Goal: Check status: Check status

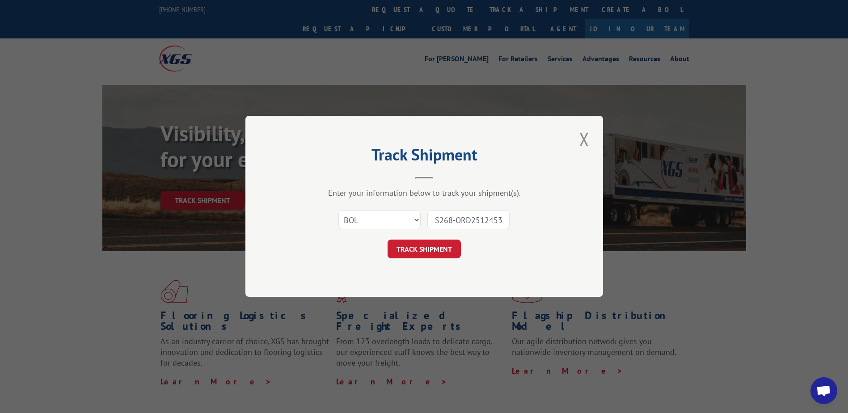
select select "bol"
type input "S268-ORD2512453"
click at [409, 251] on button "TRACK SHIPMENT" at bounding box center [423, 249] width 73 height 19
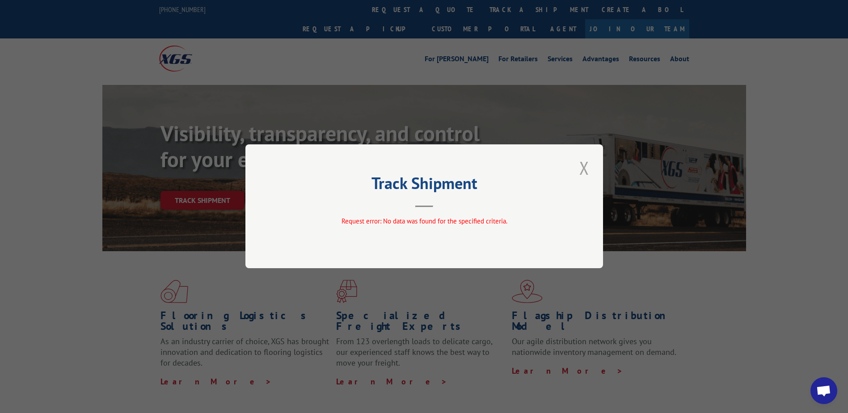
click at [579, 167] on button "Close modal" at bounding box center [584, 168] width 15 height 25
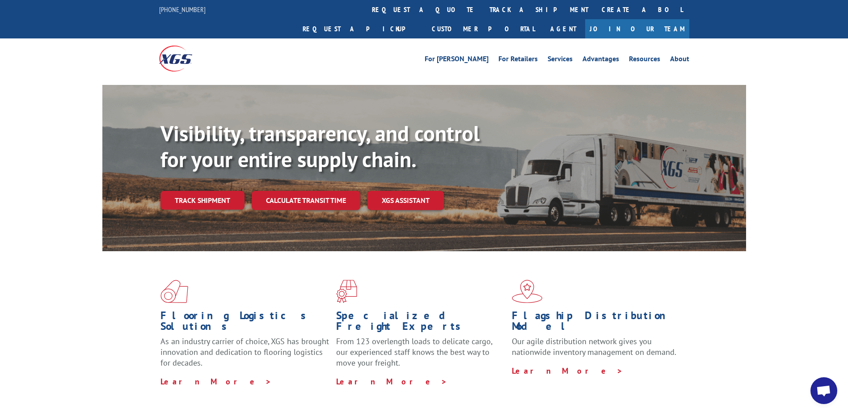
click at [483, 8] on link "track a shipment" at bounding box center [539, 9] width 112 height 19
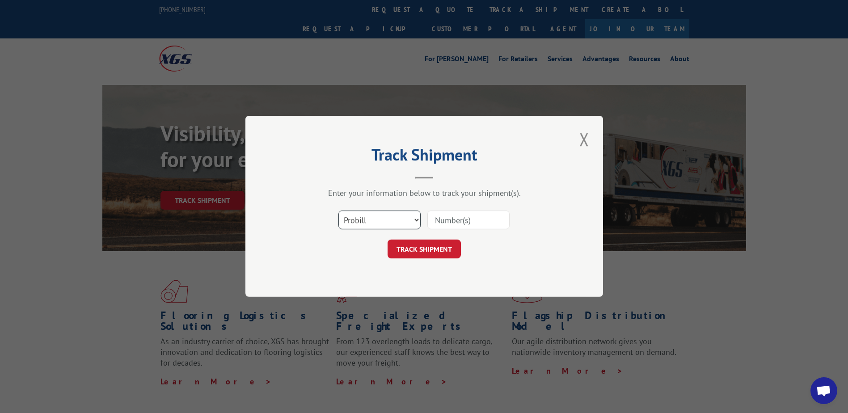
click at [372, 218] on select "Select category... Probill BOL PO" at bounding box center [379, 220] width 82 height 19
select select "bol"
click at [338, 211] on select "Select category... Probill BOL PO" at bounding box center [379, 220] width 82 height 19
click at [472, 227] on input at bounding box center [468, 220] width 82 height 19
paste input "S268-ORD2512453"
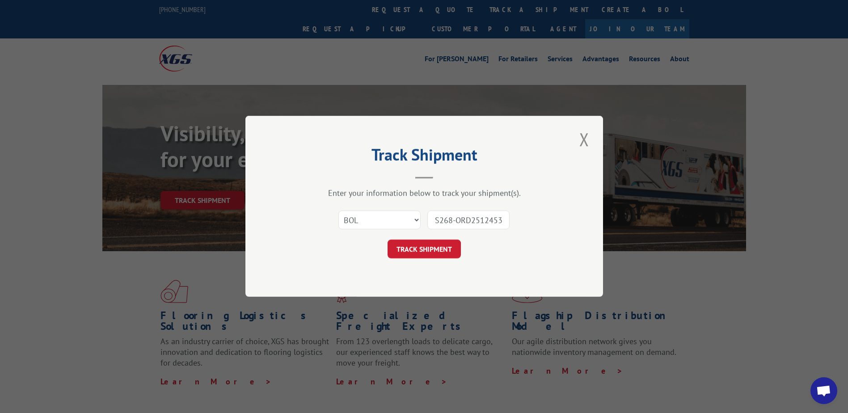
click at [455, 219] on input "S268-ORD2512453" at bounding box center [468, 220] width 82 height 19
type input "S268ORD2512453"
click at [433, 265] on div "Track Shipment Enter your information below to track your shipment(s). Select c…" at bounding box center [424, 206] width 358 height 181
click at [429, 249] on button "TRACK SHIPMENT" at bounding box center [423, 249] width 73 height 19
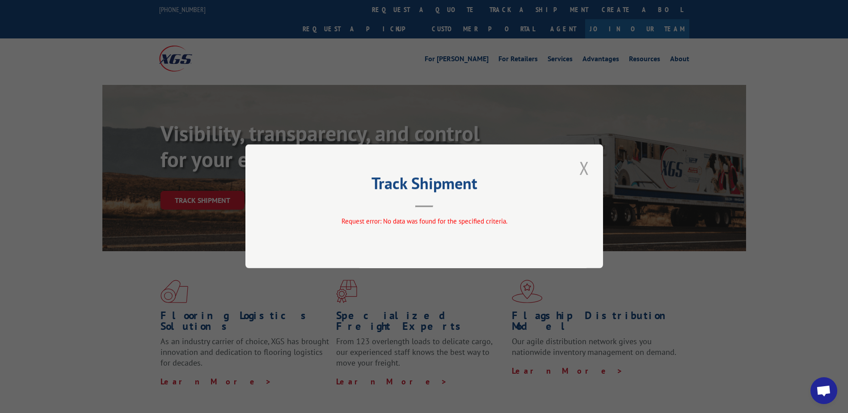
click at [577, 178] on button "Close modal" at bounding box center [584, 168] width 15 height 25
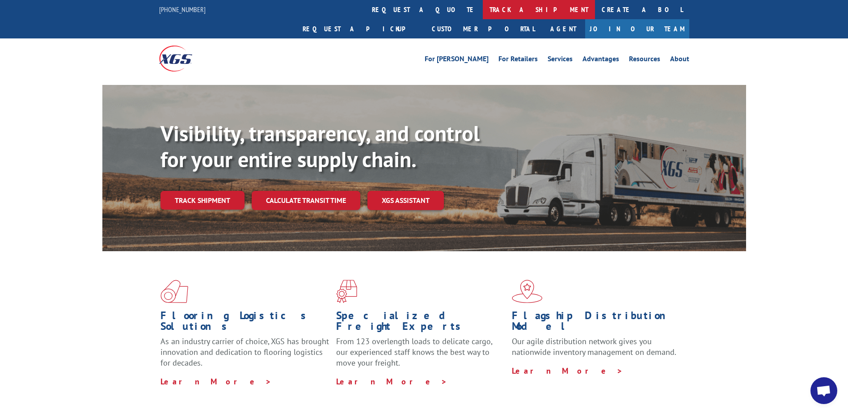
click at [399, 17] on div "[PHONE_NUMBER] request a quote track a shipment Create a BOL Request a pickup C…" at bounding box center [424, 39] width 848 height 79
click at [211, 193] on div "Visibility, transparency, and control for your entire supply chain. Track shipm…" at bounding box center [452, 183] width 585 height 125
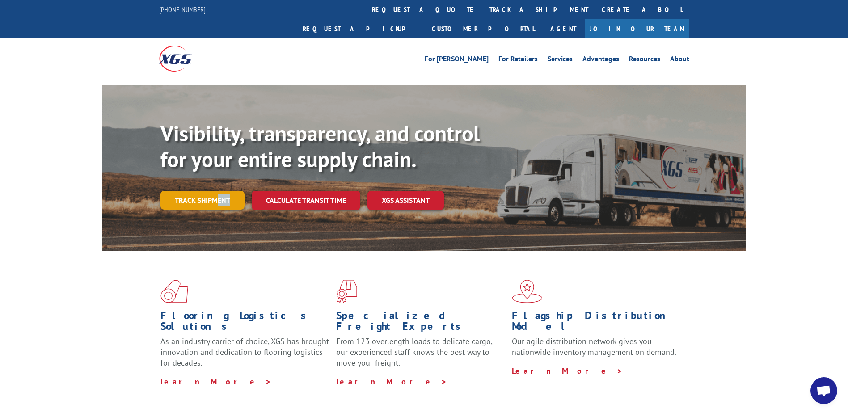
drag, startPoint x: 215, startPoint y: 190, endPoint x: 216, endPoint y: 181, distance: 9.8
click at [216, 181] on div "Visibility, transparency, and control for your entire supply chain. Track shipm…" at bounding box center [452, 183] width 585 height 125
click at [216, 191] on link "Track shipment" at bounding box center [202, 200] width 84 height 19
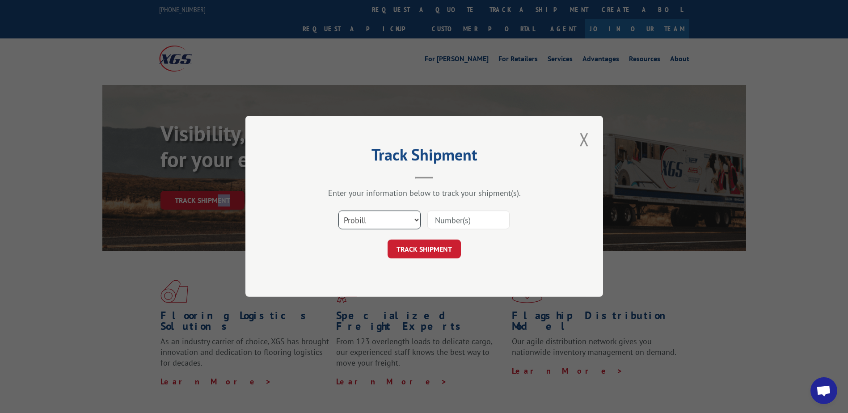
drag, startPoint x: 406, startPoint y: 215, endPoint x: 404, endPoint y: 231, distance: 16.6
click at [406, 215] on select "Select category... Probill BOL PO" at bounding box center [379, 220] width 82 height 19
select select "bol"
click at [338, 211] on select "Select category... Probill BOL PO" at bounding box center [379, 220] width 82 height 19
click at [455, 219] on input at bounding box center [468, 220] width 82 height 19
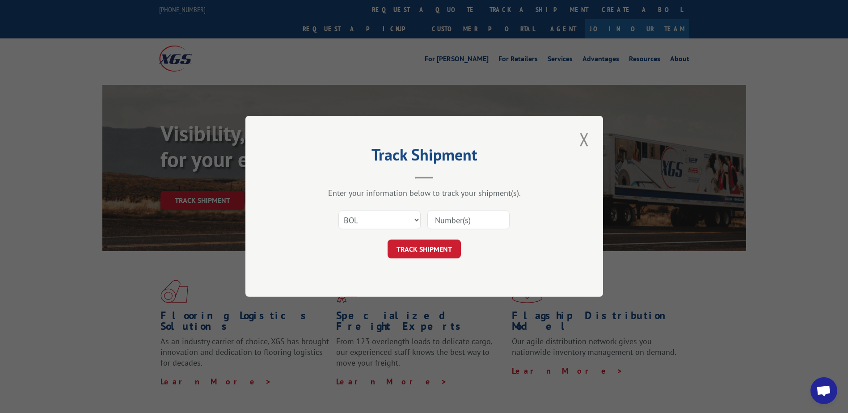
paste input "S268-SHPT2512433"
type input "S268-SHPT2512433"
click button "TRACK SHIPMENT" at bounding box center [423, 249] width 73 height 19
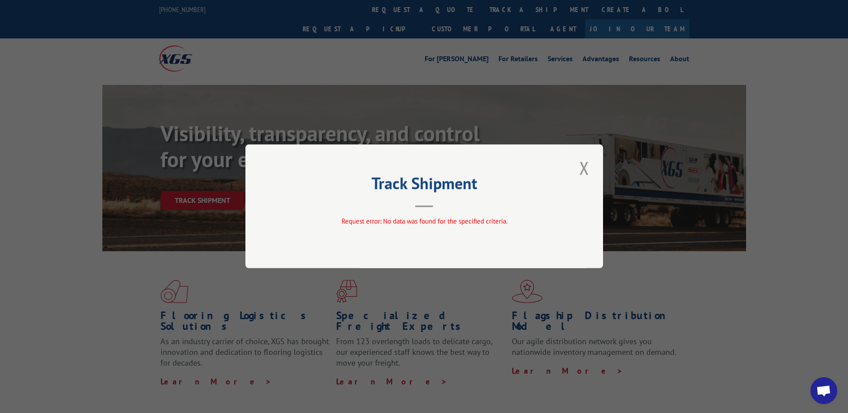
drag, startPoint x: 587, startPoint y: 171, endPoint x: 496, endPoint y: 116, distance: 106.5
click at [581, 165] on button "Close modal" at bounding box center [584, 168] width 15 height 25
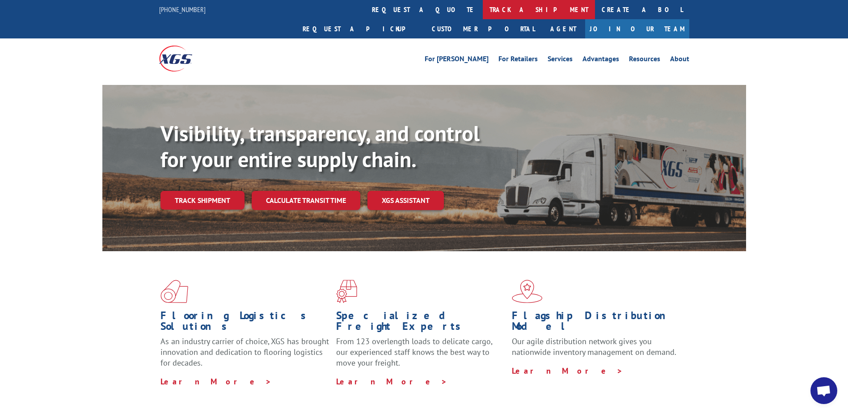
drag, startPoint x: 369, startPoint y: 14, endPoint x: 375, endPoint y: 13, distance: 6.3
click at [483, 14] on link "track a shipment" at bounding box center [539, 9] width 112 height 19
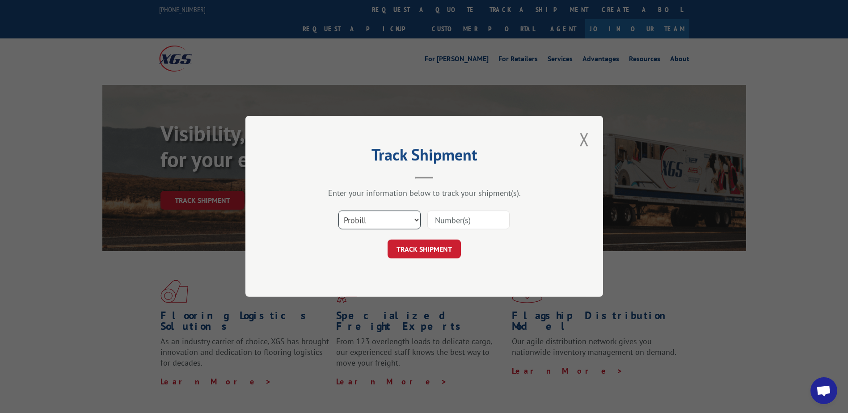
click at [369, 222] on select "Select category... Probill BOL PO" at bounding box center [379, 220] width 82 height 19
select select "bol"
click at [338, 211] on select "Select category... Probill BOL PO" at bounding box center [379, 220] width 82 height 19
click at [469, 222] on input at bounding box center [468, 220] width 82 height 19
paste input "S268-SHPT2512433"
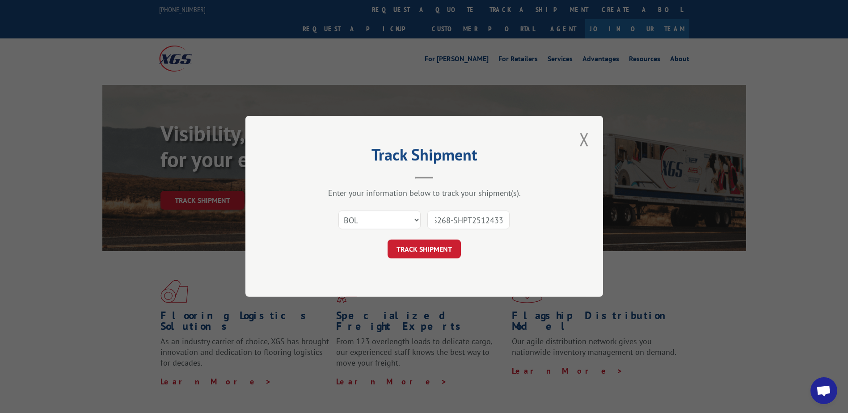
click at [454, 219] on input "S268-SHPT2512433" at bounding box center [468, 220] width 82 height 19
type input "S268SHPT2512433"
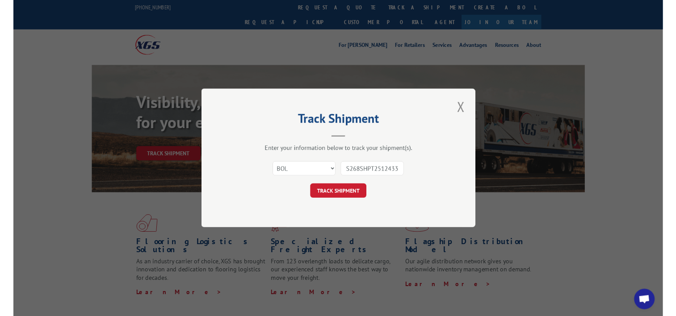
scroll to position [0, 0]
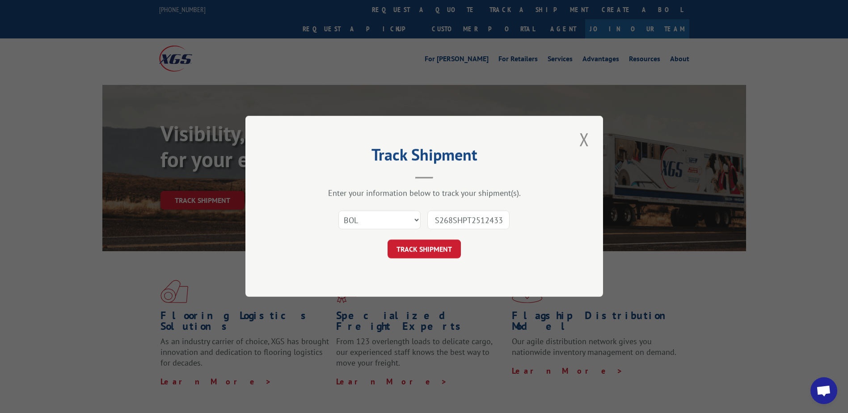
click button "TRACK SHIPMENT" at bounding box center [423, 249] width 73 height 19
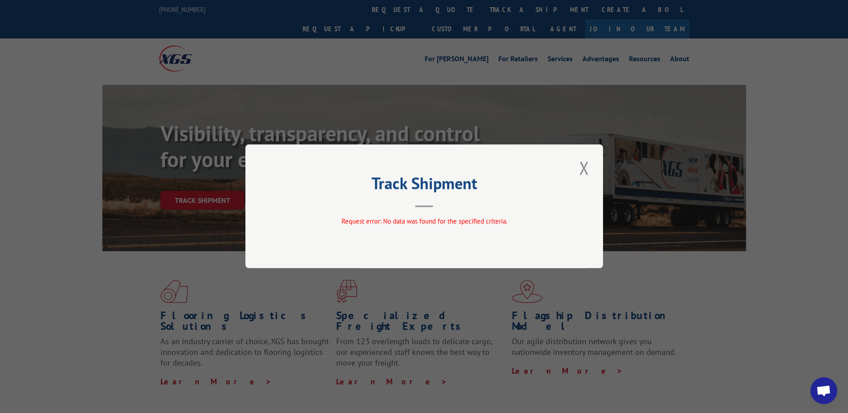
drag, startPoint x: 591, startPoint y: 173, endPoint x: 473, endPoint y: 158, distance: 119.0
click at [590, 173] on button "Close modal" at bounding box center [584, 168] width 15 height 25
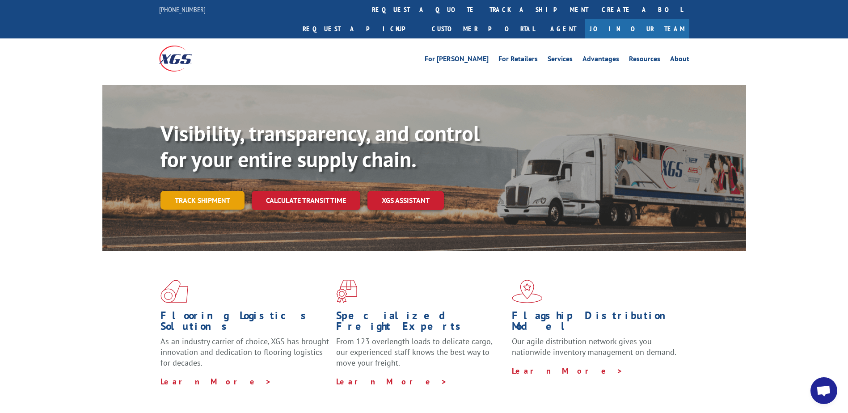
click at [210, 191] on link "Track shipment" at bounding box center [202, 200] width 84 height 19
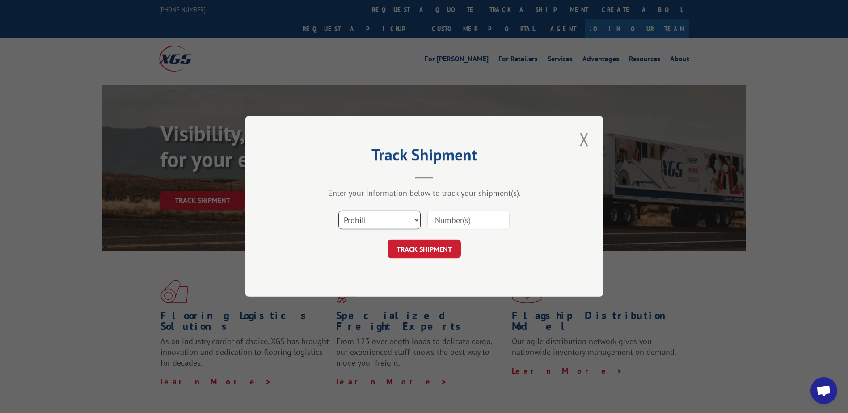
click at [396, 219] on select "Select category... Probill BOL PO" at bounding box center [379, 220] width 82 height 19
select select "bol"
click at [338, 211] on select "Select category... Probill BOL PO" at bounding box center [379, 220] width 82 height 19
drag, startPoint x: 483, startPoint y: 229, endPoint x: 483, endPoint y: 223, distance: 6.3
click at [483, 223] on input at bounding box center [468, 220] width 82 height 19
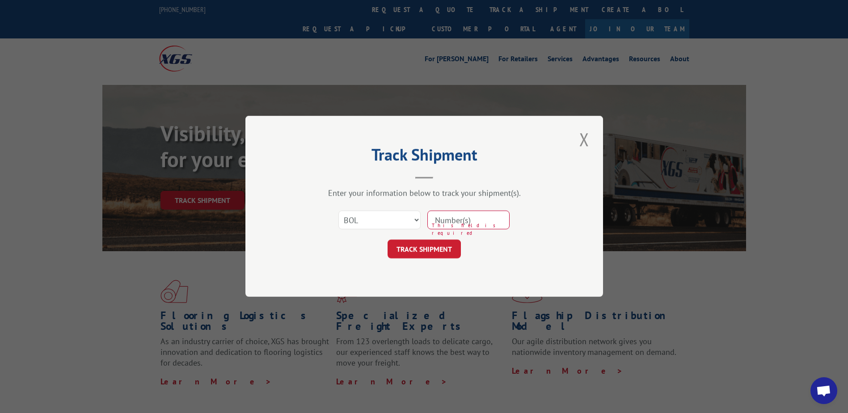
click at [489, 215] on input at bounding box center [468, 220] width 82 height 19
paste input "S268-ORD2512453"
type input "S268-ORD2512453"
click at [421, 253] on button "TRACK SHIPMENT" at bounding box center [423, 249] width 73 height 19
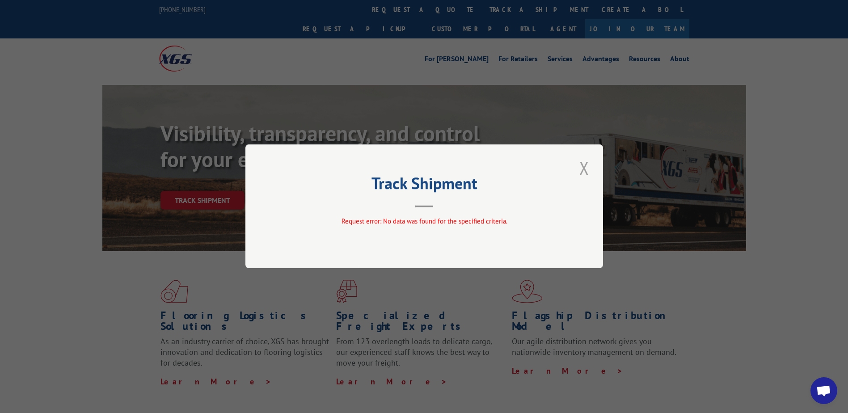
click at [579, 179] on div "Track Shipment Request error: No data was found for the specified criteria." at bounding box center [424, 206] width 358 height 124
drag, startPoint x: 579, startPoint y: 178, endPoint x: 581, endPoint y: 170, distance: 8.2
click at [581, 170] on button "Close modal" at bounding box center [584, 168] width 15 height 25
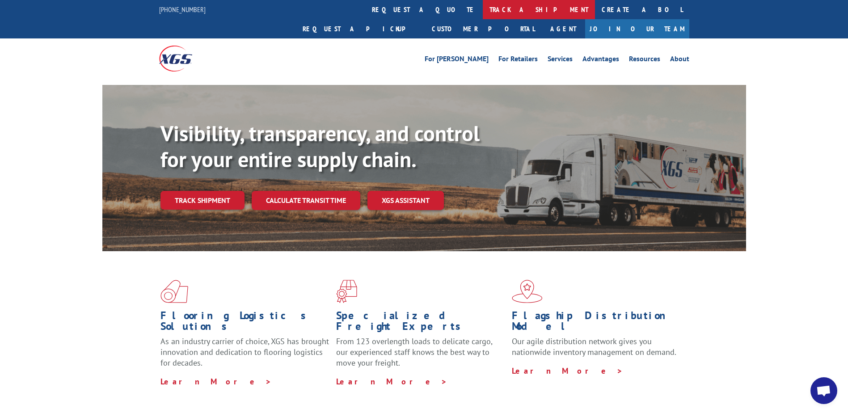
drag, startPoint x: 390, startPoint y: 2, endPoint x: 402, endPoint y: 40, distance: 40.0
click at [483, 3] on link "track a shipment" at bounding box center [539, 9] width 112 height 19
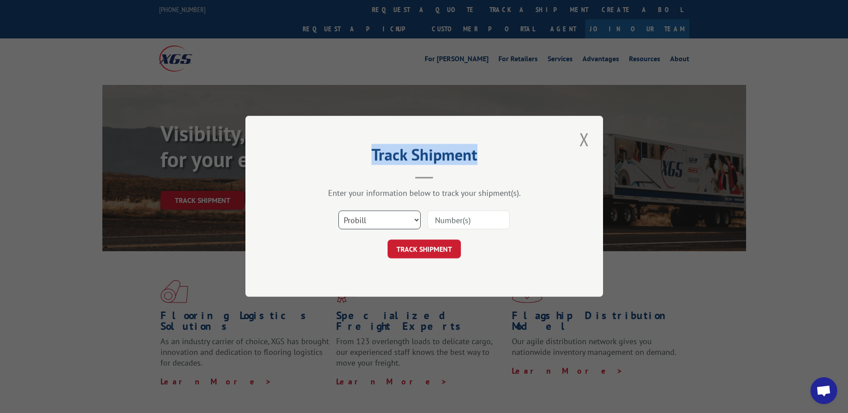
click at [375, 219] on select "Select category... Probill BOL PO" at bounding box center [379, 220] width 82 height 19
select select "bol"
click at [338, 211] on select "Select category... Probill BOL PO" at bounding box center [379, 220] width 82 height 19
click at [459, 220] on input at bounding box center [468, 220] width 82 height 19
paste input "S268-ORD2512453"
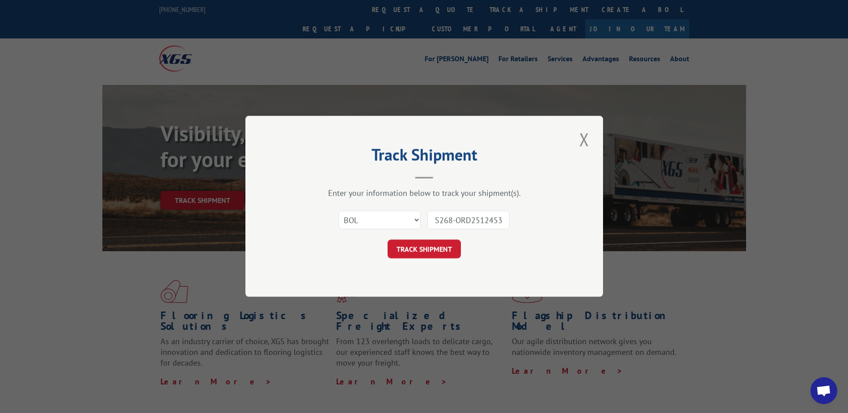
drag, startPoint x: 455, startPoint y: 219, endPoint x: 480, endPoint y: 219, distance: 25.9
click at [455, 219] on input "S268-ORD2512453" at bounding box center [468, 220] width 82 height 19
type input "S268ORD2512453"
click button "TRACK SHIPMENT" at bounding box center [423, 249] width 73 height 19
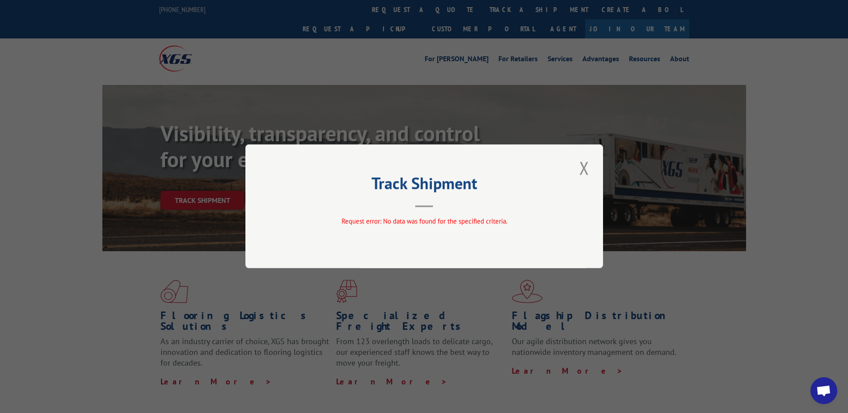
drag, startPoint x: 586, startPoint y: 166, endPoint x: 581, endPoint y: 160, distance: 7.6
click at [585, 164] on button "Close modal" at bounding box center [584, 168] width 15 height 25
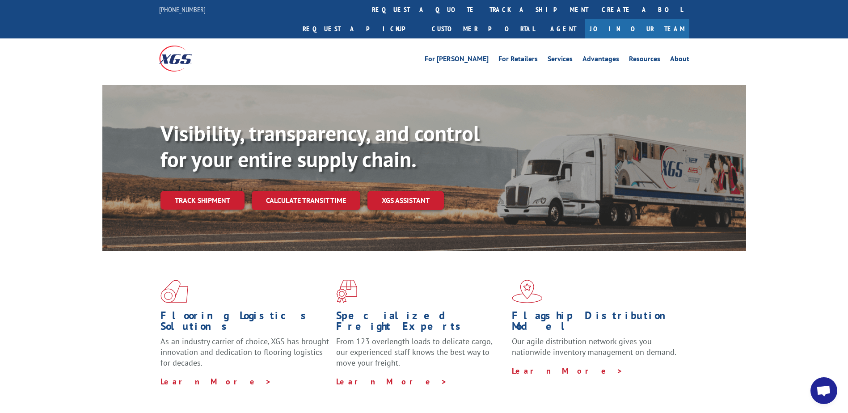
click at [222, 191] on link "Track shipment" at bounding box center [202, 200] width 84 height 19
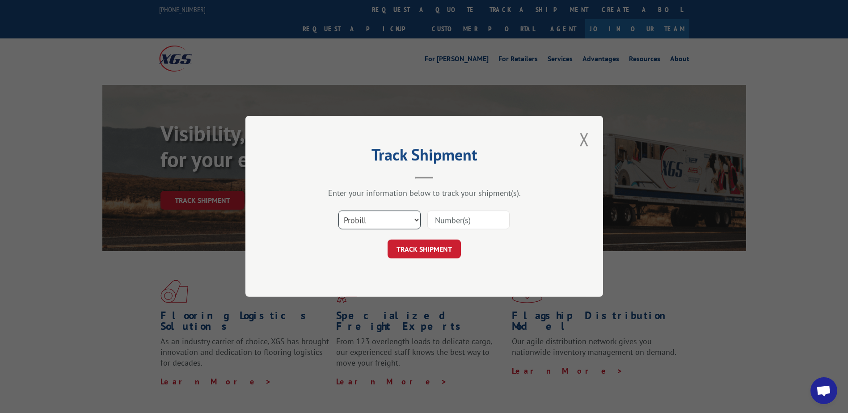
click at [382, 224] on select "Select category... Probill BOL PO" at bounding box center [379, 220] width 82 height 19
select select "bol"
click at [338, 211] on select "Select category... Probill BOL PO" at bounding box center [379, 220] width 82 height 19
click at [459, 222] on input at bounding box center [468, 220] width 82 height 19
type input "2512453"
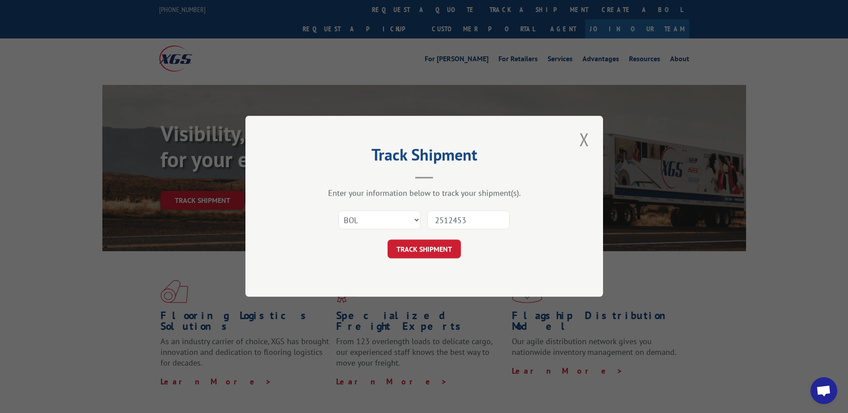
click button "TRACK SHIPMENT" at bounding box center [423, 249] width 73 height 19
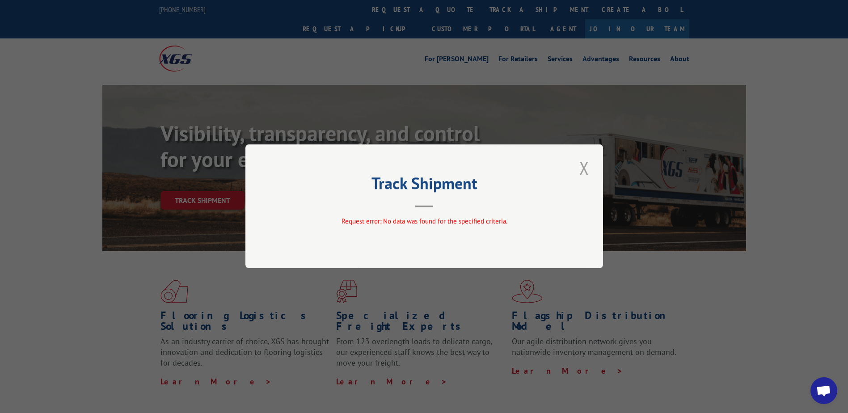
click at [578, 170] on button "Close modal" at bounding box center [584, 168] width 15 height 25
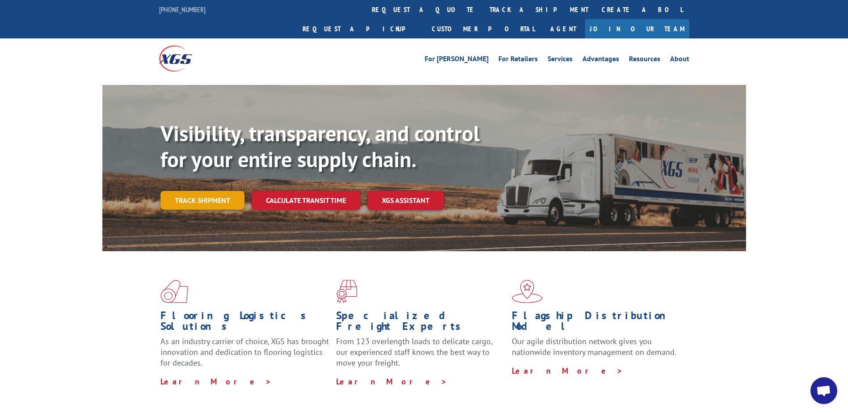
click at [203, 191] on link "Track shipment" at bounding box center [202, 200] width 84 height 19
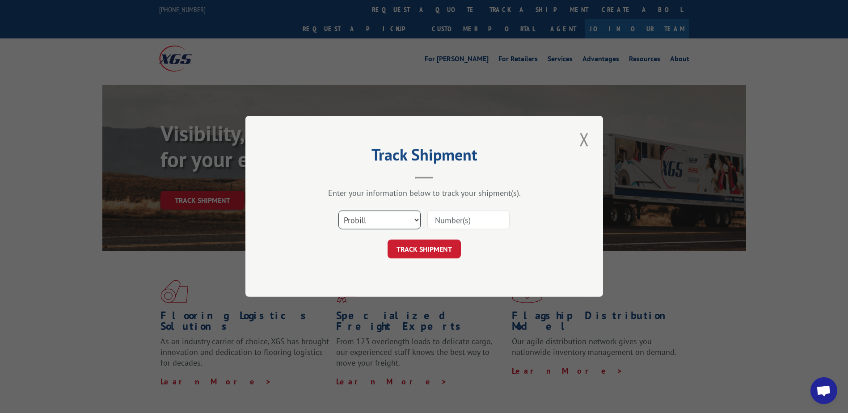
click at [390, 225] on select "Select category... Probill BOL PO" at bounding box center [379, 220] width 82 height 19
click at [338, 211] on select "Select category... Probill BOL PO" at bounding box center [379, 220] width 82 height 19
drag, startPoint x: 393, startPoint y: 230, endPoint x: 348, endPoint y: 283, distance: 69.1
click at [393, 232] on div "Select category... Probill BOL PO" at bounding box center [424, 220] width 268 height 29
click at [364, 227] on select "Select category... Probill BOL PO" at bounding box center [379, 220] width 82 height 19
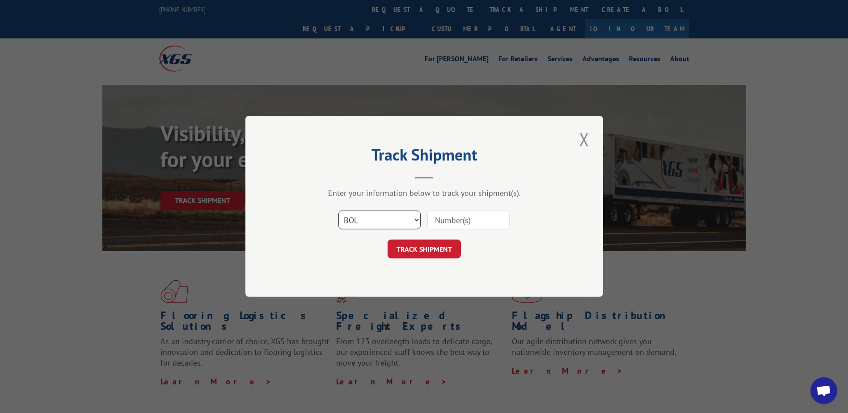
select select "po"
click at [338, 211] on select "Select category... Probill BOL PO" at bounding box center [379, 220] width 82 height 19
click at [458, 227] on input at bounding box center [468, 220] width 82 height 19
type input "15_37536316"
click button "TRACK SHIPMENT" at bounding box center [423, 249] width 73 height 19
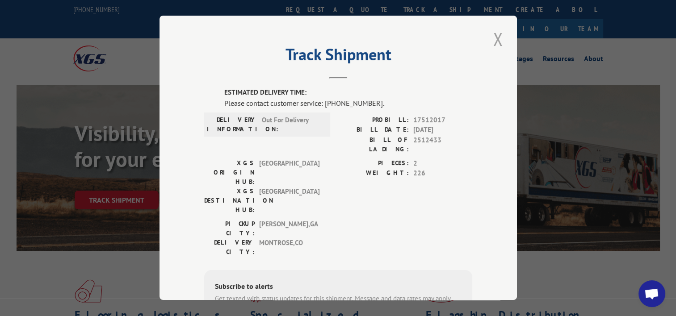
click at [494, 46] on button "Close modal" at bounding box center [498, 39] width 15 height 25
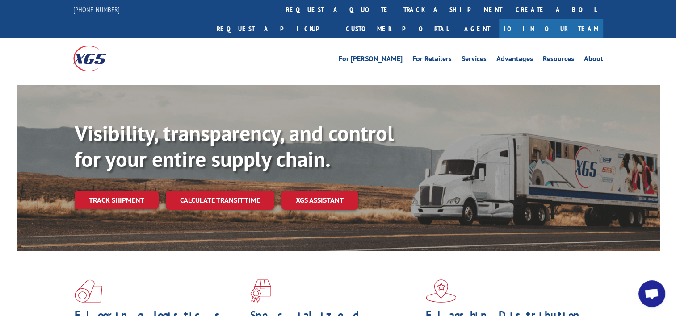
click at [124, 191] on link "Track shipment" at bounding box center [117, 200] width 84 height 19
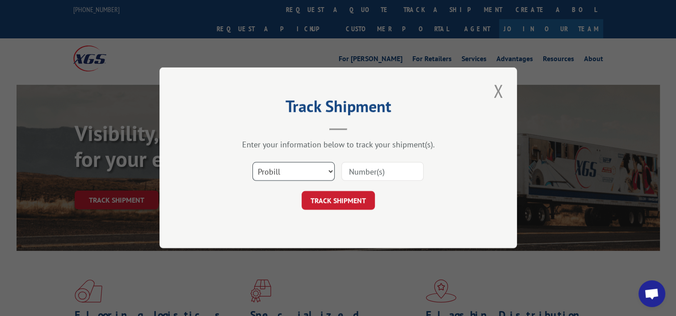
click at [312, 172] on select "Select category... Probill BOL PO" at bounding box center [294, 172] width 82 height 19
select select "bol"
click at [253, 163] on select "Select category... Probill BOL PO" at bounding box center [294, 172] width 82 height 19
click at [370, 175] on input at bounding box center [382, 172] width 82 height 19
type input "2512452"
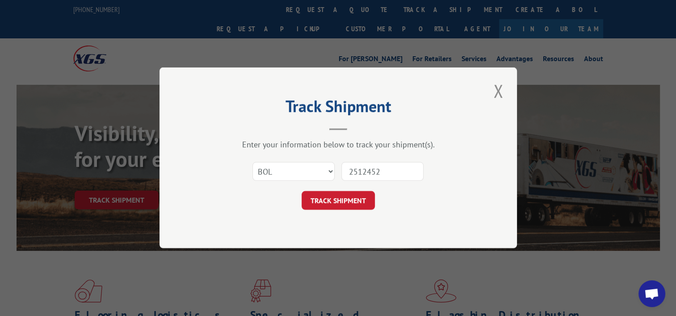
click button "TRACK SHIPMENT" at bounding box center [338, 201] width 73 height 19
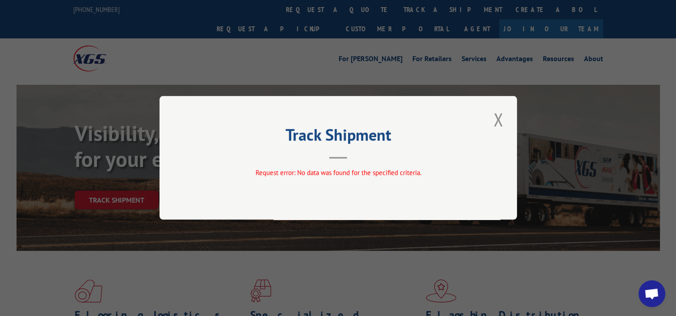
drag, startPoint x: 493, startPoint y: 113, endPoint x: 449, endPoint y: 87, distance: 51.4
click at [493, 113] on button "Close modal" at bounding box center [498, 119] width 15 height 25
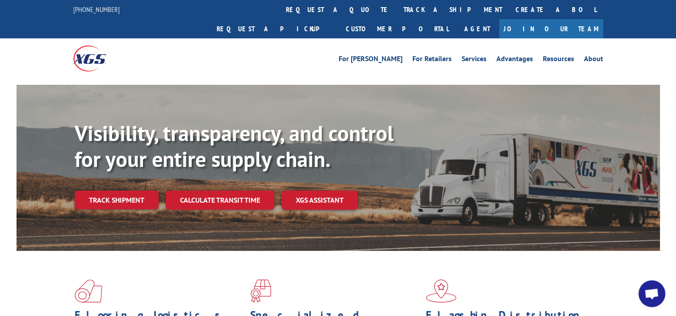
drag, startPoint x: 104, startPoint y: 188, endPoint x: 147, endPoint y: 181, distance: 44.4
click at [103, 191] on link "Track shipment" at bounding box center [117, 200] width 84 height 19
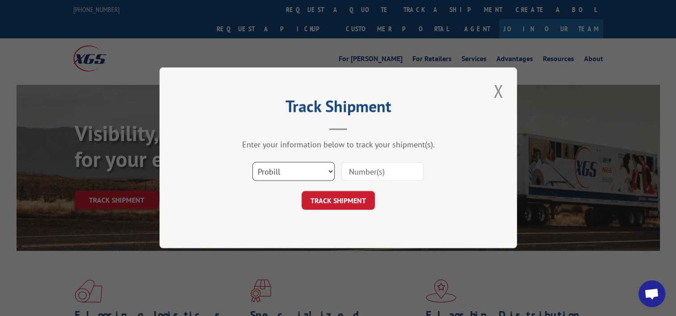
click at [292, 170] on select "Select category... Probill BOL PO" at bounding box center [294, 172] width 82 height 19
select select "bol"
click at [253, 163] on select "Select category... Probill BOL PO" at bounding box center [294, 172] width 82 height 19
click at [392, 173] on input at bounding box center [382, 172] width 82 height 19
paste input "S268-ORD2512452"
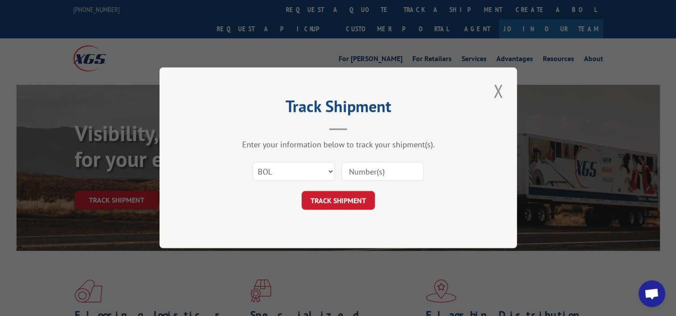
type input "S268-ORD2512452"
click button "TRACK SHIPMENT" at bounding box center [338, 201] width 73 height 19
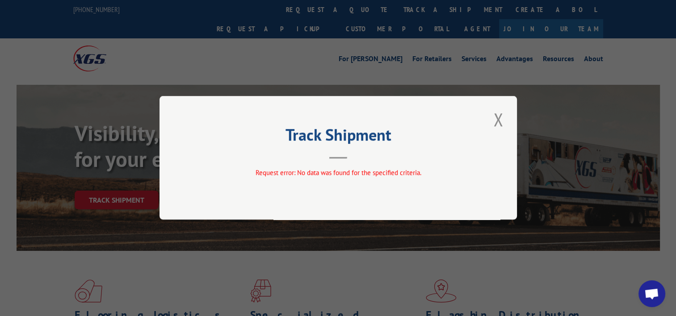
drag, startPoint x: 501, startPoint y: 126, endPoint x: 435, endPoint y: 95, distance: 73.6
click at [501, 126] on button "Close modal" at bounding box center [498, 119] width 15 height 25
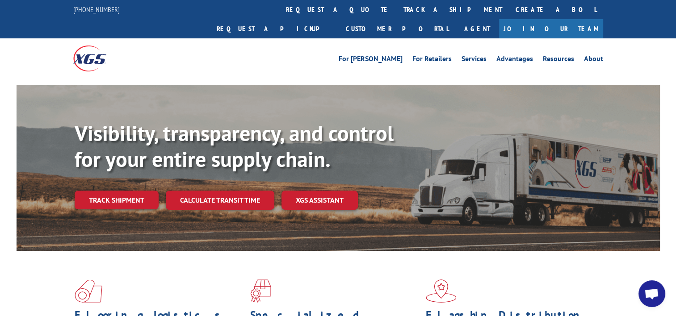
click at [397, 11] on link "track a shipment" at bounding box center [453, 9] width 112 height 19
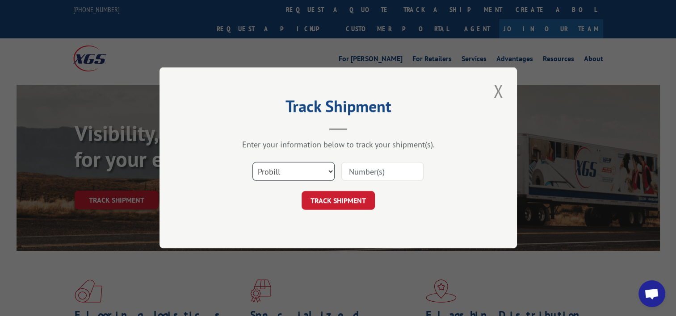
click at [295, 167] on select "Select category... Probill BOL PO" at bounding box center [294, 172] width 82 height 19
select select "po"
click at [253, 163] on select "Select category... Probill BOL PO" at bounding box center [294, 172] width 82 height 19
click at [395, 177] on input at bounding box center [382, 172] width 82 height 19
type input "15_13527748"
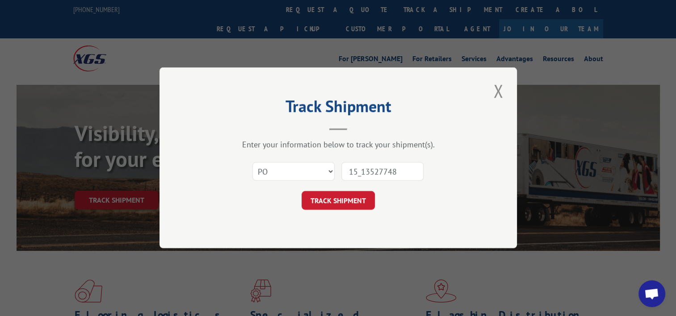
click button "TRACK SHIPMENT" at bounding box center [338, 201] width 73 height 19
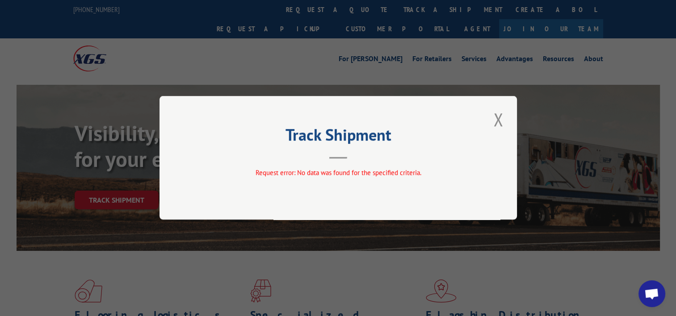
drag, startPoint x: 490, startPoint y: 114, endPoint x: 320, endPoint y: 114, distance: 170.3
click at [489, 114] on div "Track Shipment Request error: No data was found for the specified criteria." at bounding box center [339, 158] width 358 height 124
click at [501, 122] on button "Close modal" at bounding box center [498, 119] width 15 height 25
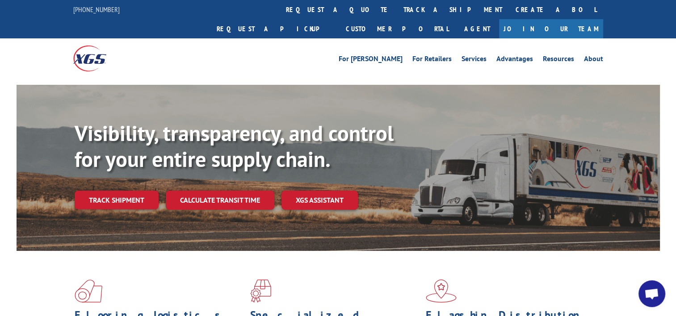
click at [102, 191] on link "Track shipment" at bounding box center [117, 200] width 84 height 19
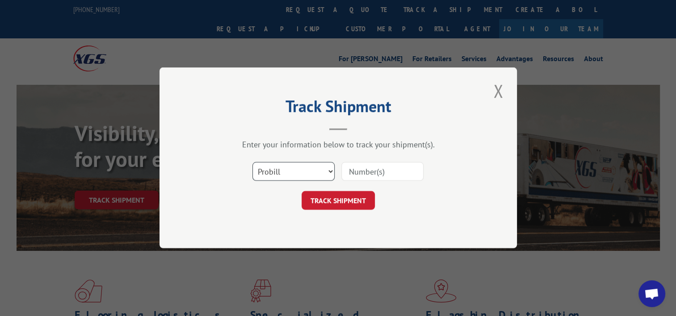
drag, startPoint x: 288, startPoint y: 166, endPoint x: 289, endPoint y: 173, distance: 6.8
click at [289, 173] on select "Select category... Probill BOL PO" at bounding box center [294, 172] width 82 height 19
select select "po"
click at [253, 163] on select "Select category... Probill BOL PO" at bounding box center [294, 172] width 82 height 19
drag, startPoint x: 390, startPoint y: 166, endPoint x: 394, endPoint y: 169, distance: 5.1
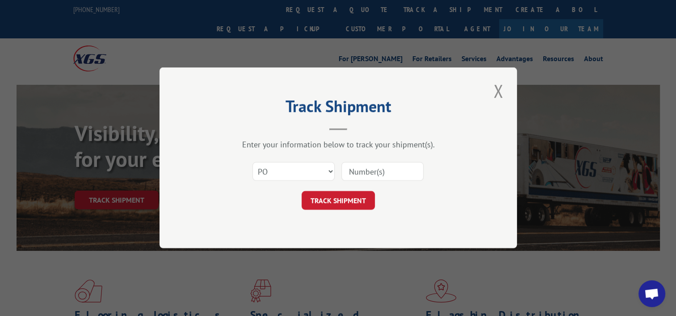
click at [390, 166] on input at bounding box center [382, 172] width 82 height 19
type input "15_13527748"
click button "TRACK SHIPMENT" at bounding box center [338, 201] width 73 height 19
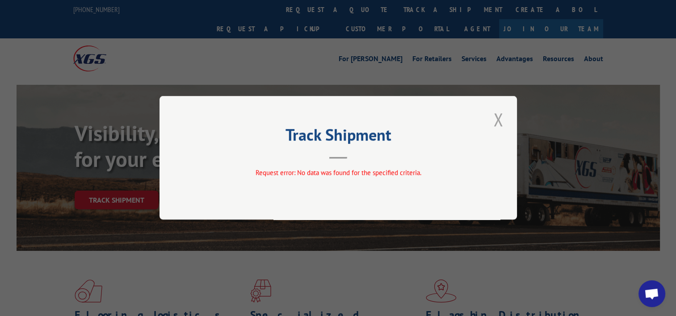
click at [493, 120] on button "Close modal" at bounding box center [498, 119] width 15 height 25
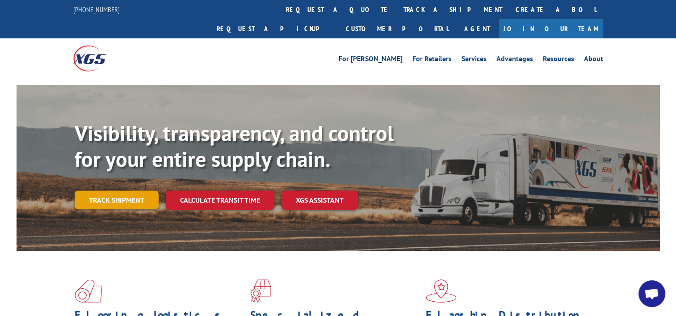
click at [104, 191] on link "Track shipment" at bounding box center [117, 200] width 84 height 19
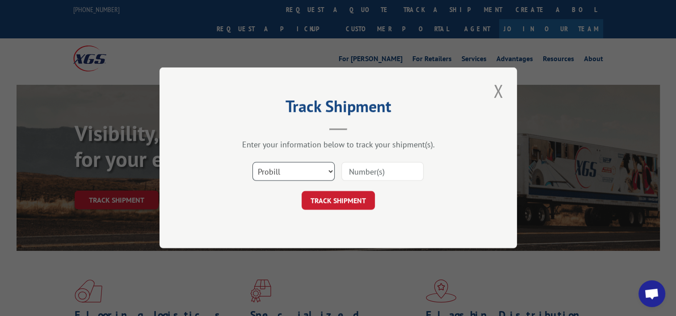
drag, startPoint x: 307, startPoint y: 174, endPoint x: 305, endPoint y: 182, distance: 8.5
click at [307, 176] on select "Select category... Probill BOL PO" at bounding box center [294, 172] width 82 height 19
select select "bol"
click at [253, 163] on select "Select category... Probill BOL PO" at bounding box center [294, 172] width 82 height 19
click at [388, 181] on div at bounding box center [382, 172] width 82 height 21
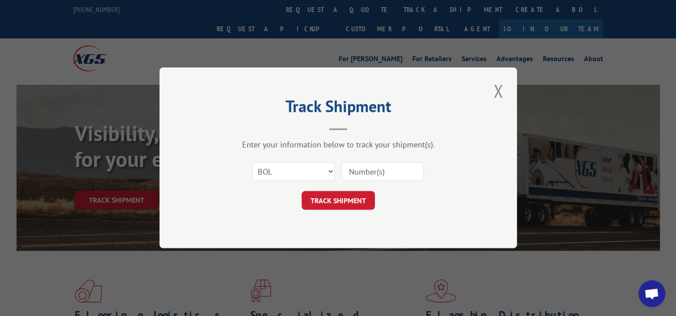
click at [389, 172] on input at bounding box center [382, 172] width 82 height 19
paste input "S268-SHPT2512436"
click at [366, 175] on input "S268-SHPT2512436" at bounding box center [382, 172] width 82 height 19
type input "S268SHPT2512436"
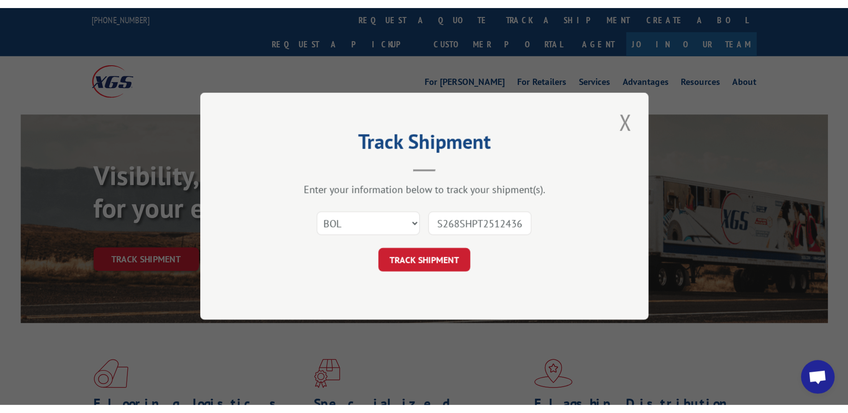
scroll to position [0, 0]
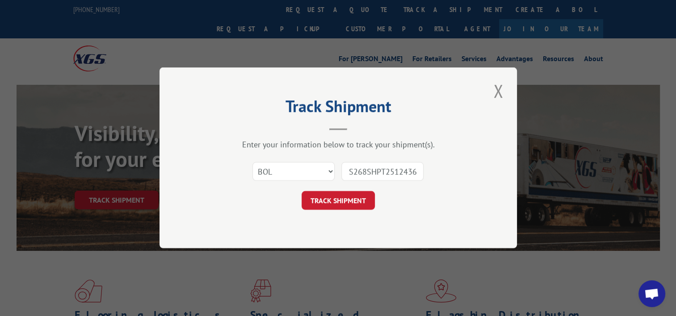
click button "TRACK SHIPMENT" at bounding box center [338, 201] width 73 height 19
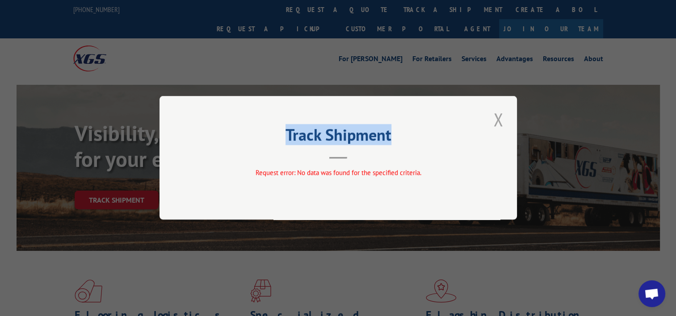
click at [495, 127] on div "Track Shipment Request error: No data was found for the specified criteria." at bounding box center [339, 158] width 358 height 124
click at [497, 126] on button "Close modal" at bounding box center [498, 119] width 15 height 25
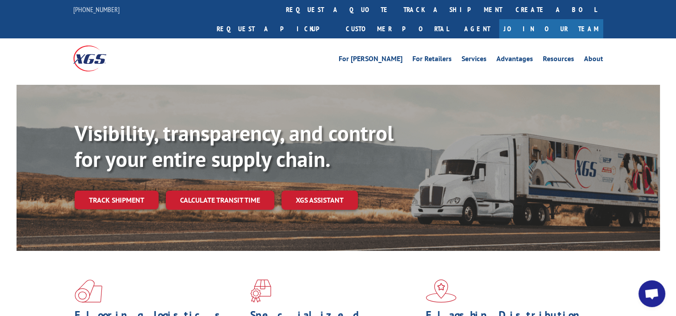
click at [103, 191] on link "Track shipment" at bounding box center [117, 200] width 84 height 19
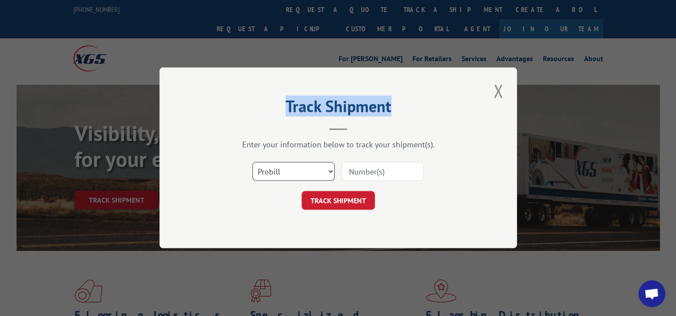
drag, startPoint x: 312, startPoint y: 177, endPoint x: 310, endPoint y: 181, distance: 4.8
click at [312, 177] on select "Select category... Probill BOL PO" at bounding box center [294, 172] width 82 height 19
select select "bol"
click at [253, 163] on select "Select category... Probill BOL PO" at bounding box center [294, 172] width 82 height 19
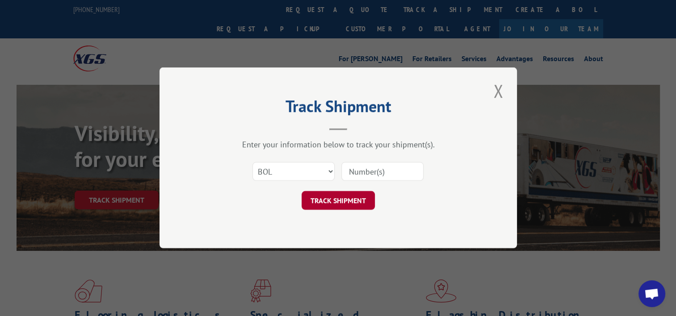
drag, startPoint x: 386, startPoint y: 177, endPoint x: 329, endPoint y: 192, distance: 59.2
click at [386, 177] on input at bounding box center [382, 172] width 82 height 19
type input "s"
type input "S268ORD2512452"
click button "TRACK SHIPMENT" at bounding box center [338, 201] width 73 height 19
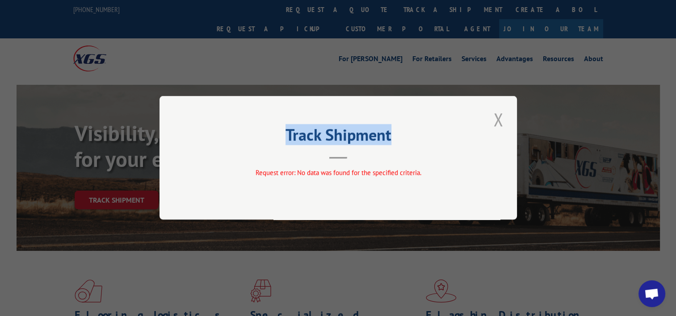
click at [500, 124] on div "Track Shipment Request error: No data was found for the specified criteria." at bounding box center [339, 158] width 358 height 124
click at [502, 123] on button "Close modal" at bounding box center [498, 119] width 15 height 25
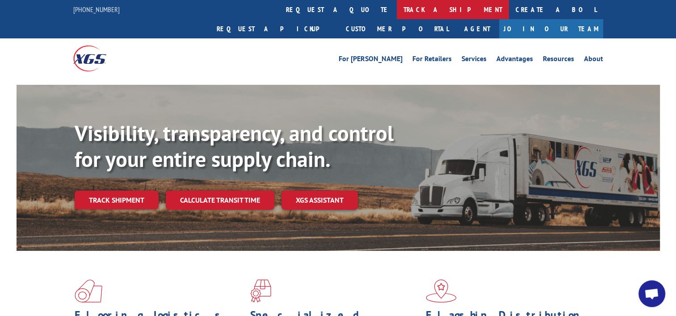
click at [397, 13] on link "track a shipment" at bounding box center [453, 9] width 112 height 19
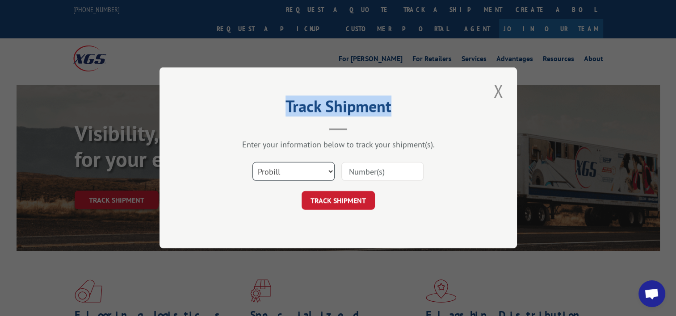
drag, startPoint x: 286, startPoint y: 174, endPoint x: 285, endPoint y: 181, distance: 7.2
click at [286, 174] on select "Select category... Probill BOL PO" at bounding box center [294, 172] width 82 height 19
select select "po"
click at [253, 163] on select "Select category... Probill BOL PO" at bounding box center [294, 172] width 82 height 19
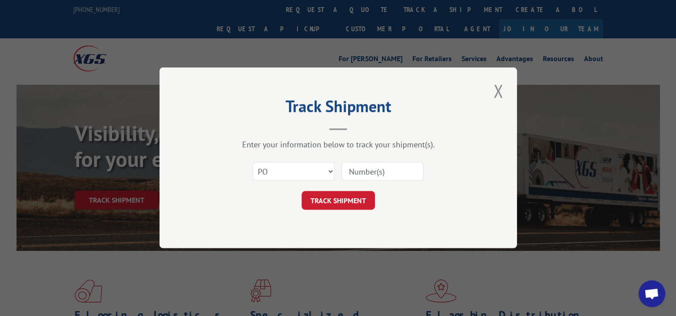
click at [392, 178] on input at bounding box center [382, 172] width 82 height 19
type input "1513527748"
click button "TRACK SHIPMENT" at bounding box center [338, 201] width 73 height 19
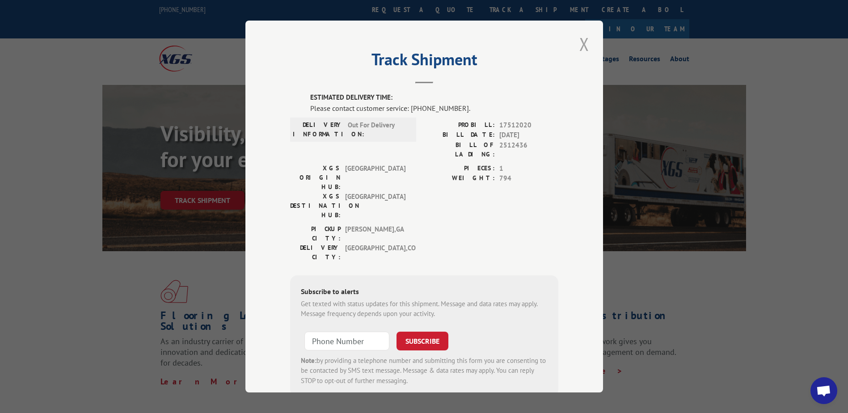
click at [578, 50] on button "Close modal" at bounding box center [584, 44] width 15 height 25
